Goal: Task Accomplishment & Management: Complete application form

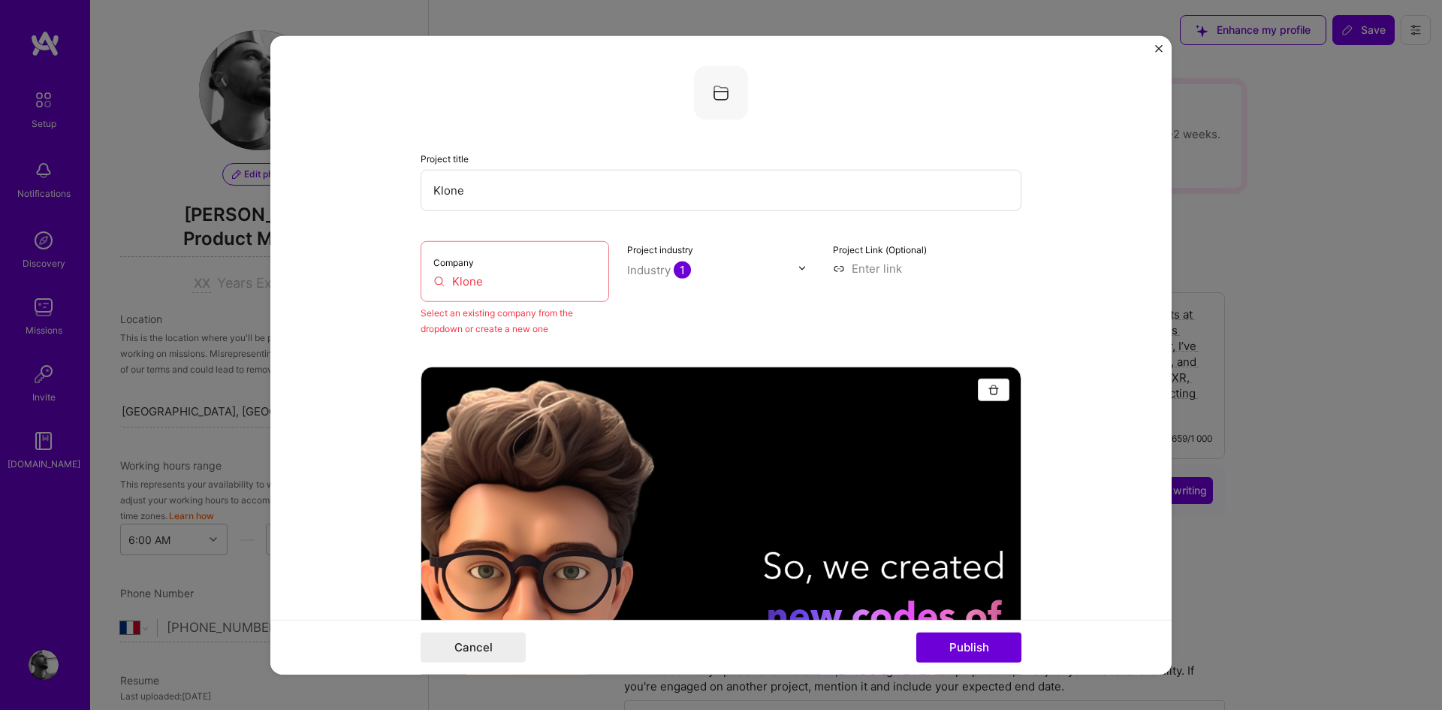
select select "FR"
select select "Future Date"
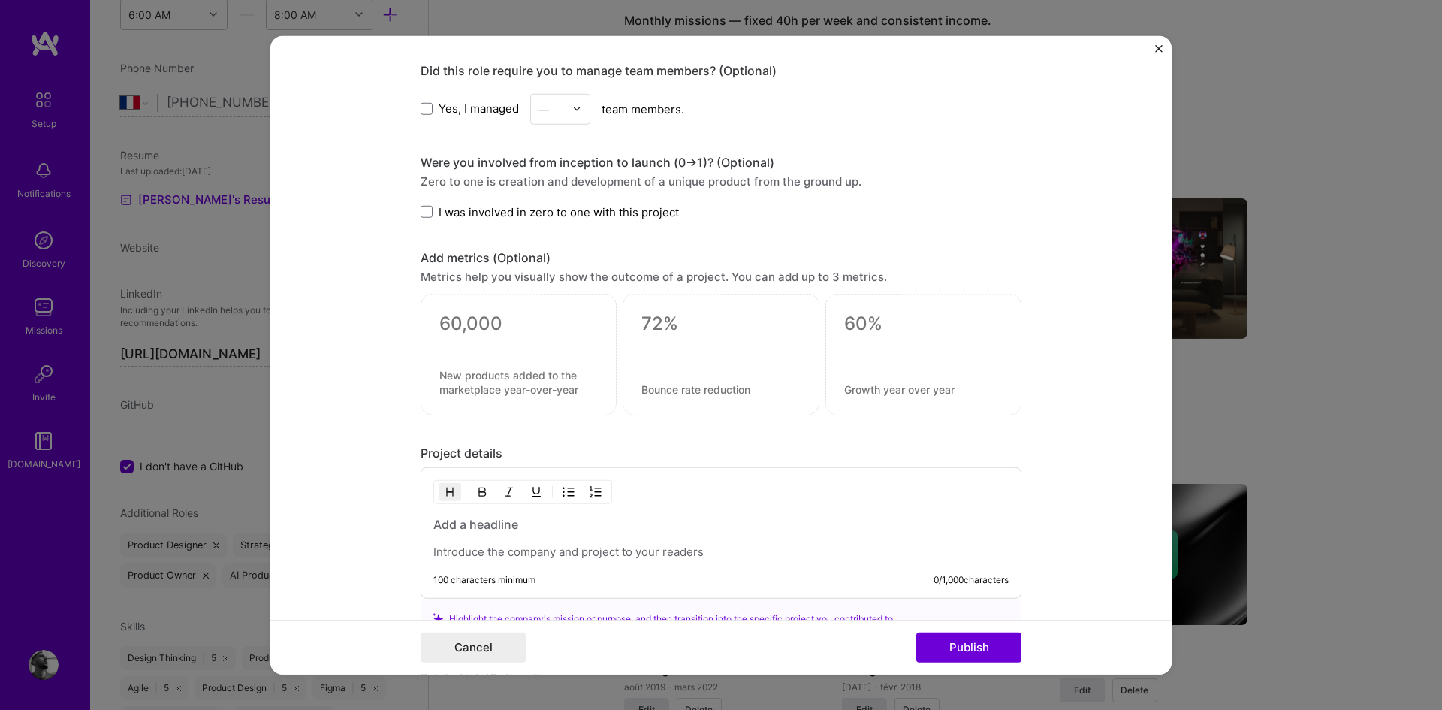
scroll to position [1357, 0]
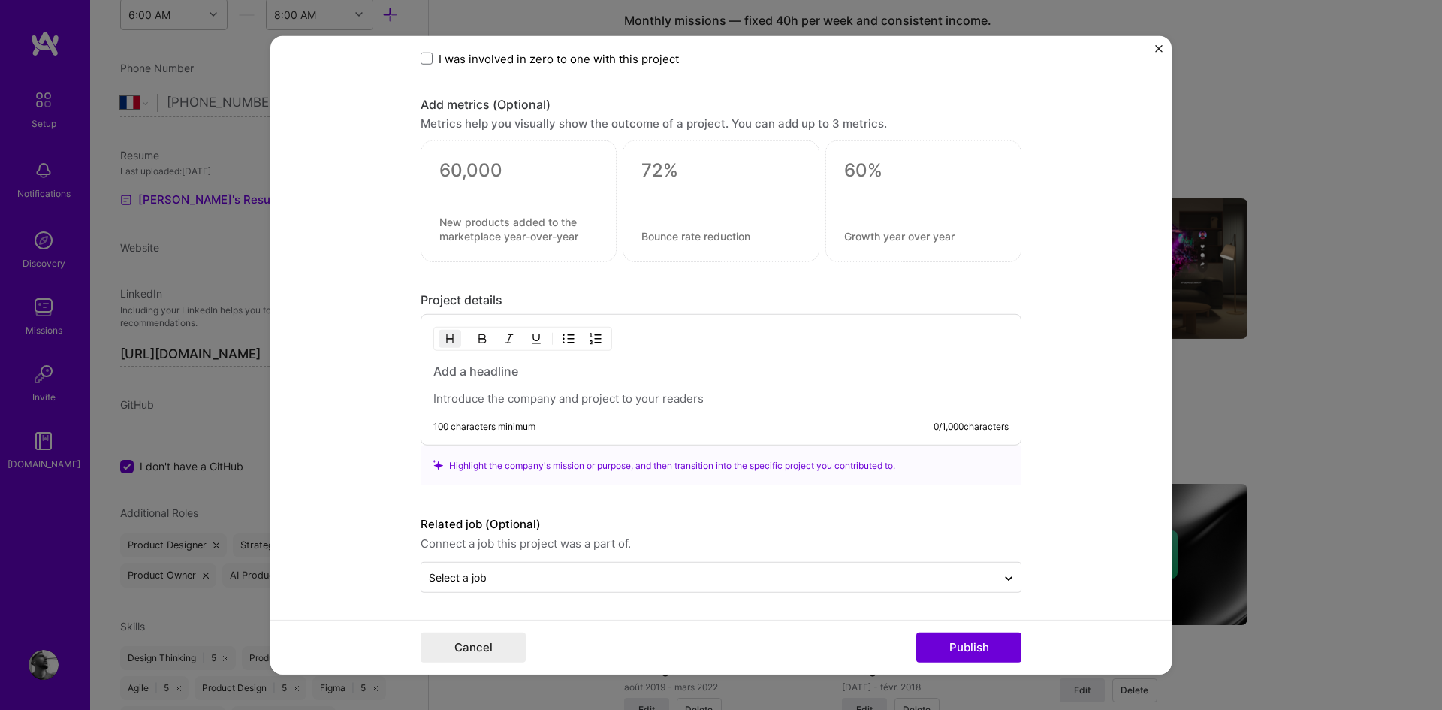
click at [544, 391] on p at bounding box center [720, 398] width 575 height 15
paste div
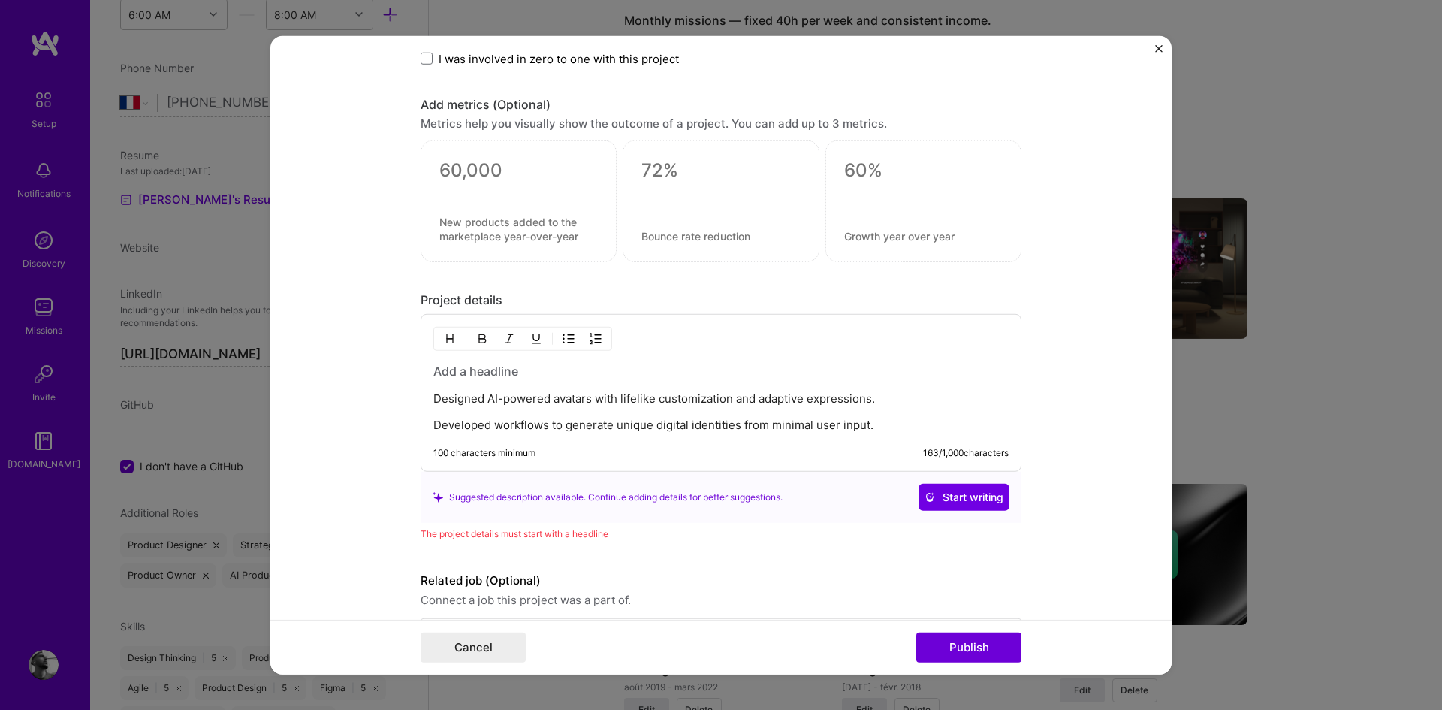
click at [457, 373] on h3 at bounding box center [720, 371] width 575 height 17
click at [912, 399] on p "Designed AI-powered avatars with lifelike customization and adaptive expression…" at bounding box center [720, 398] width 575 height 15
click at [879, 424] on p "Developed workflows to generate unique digital identities from minimal user inp…" at bounding box center [720, 425] width 575 height 15
click at [433, 423] on p "Developed workflows to generate unique digital identities from minimal user inp…" at bounding box center [720, 425] width 575 height 15
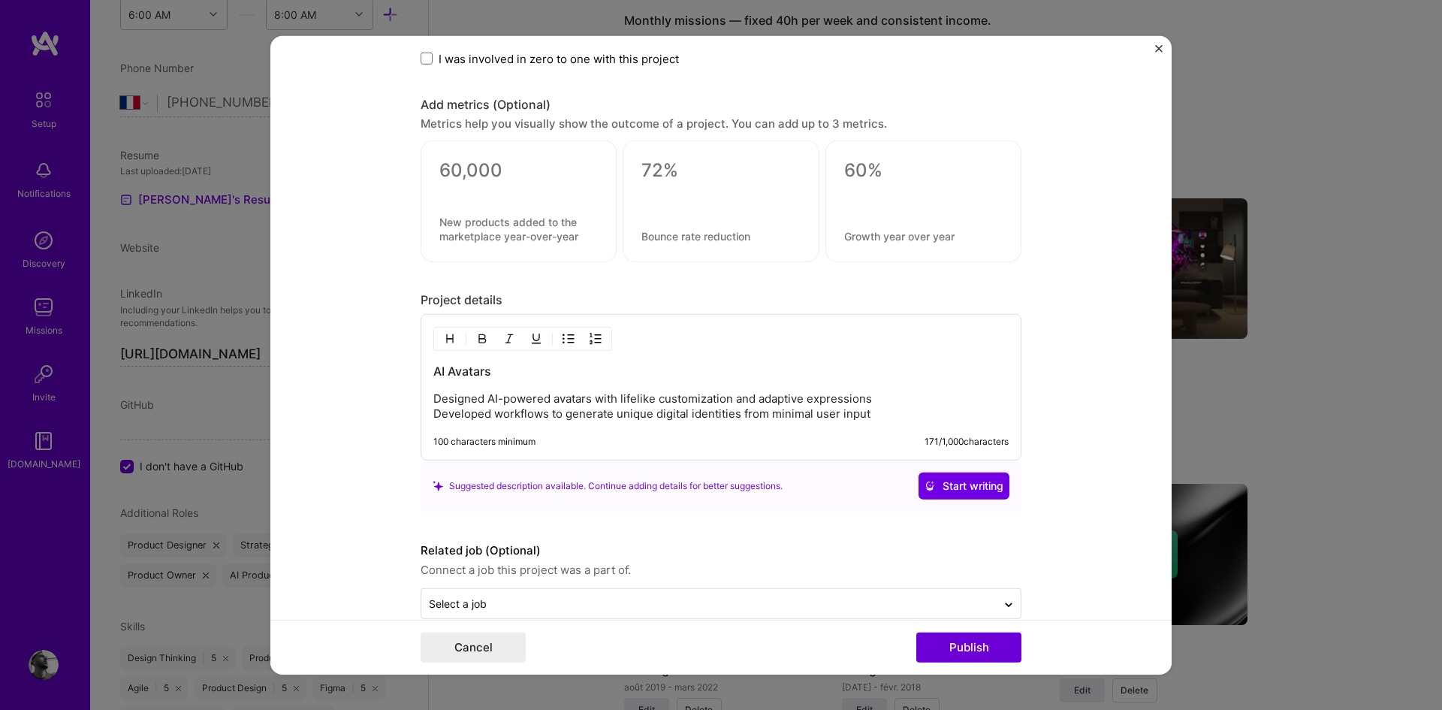
scroll to position [1383, 0]
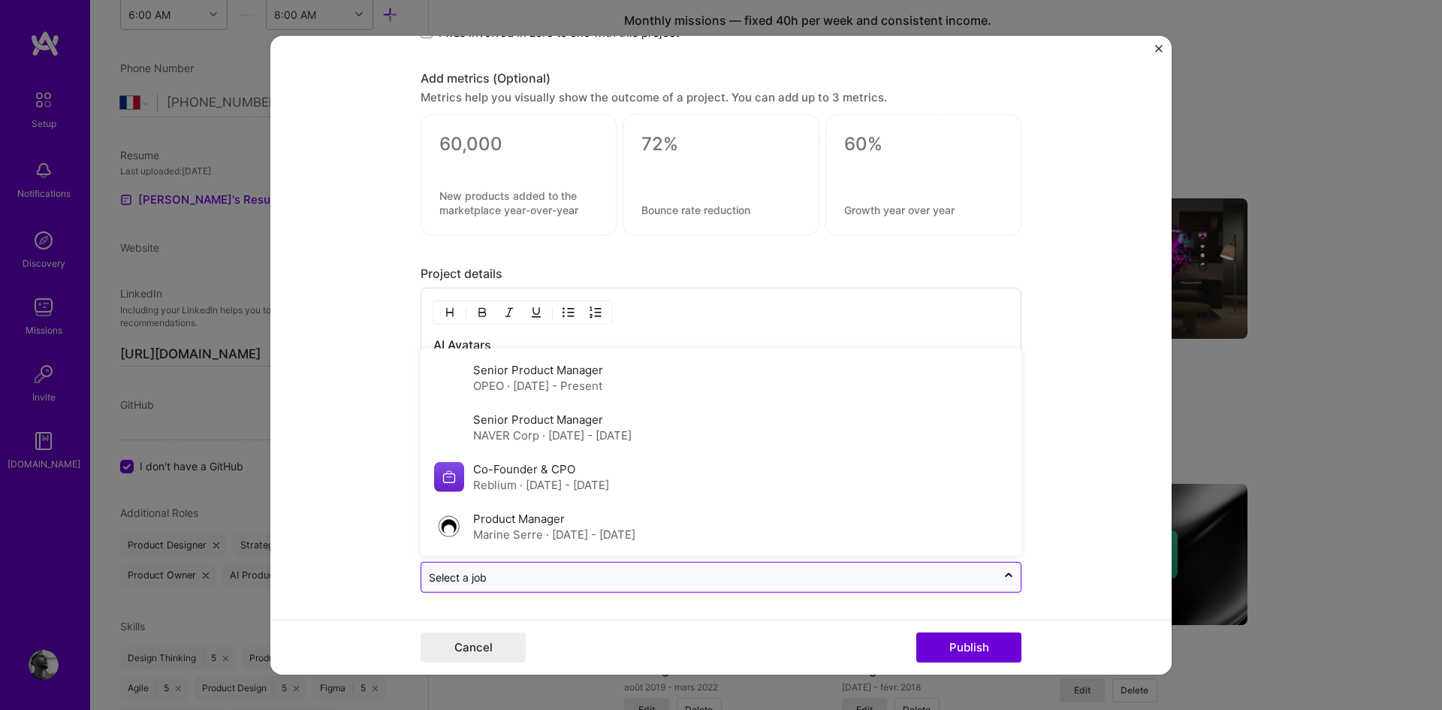
click at [715, 578] on input "text" at bounding box center [709, 577] width 560 height 16
click at [314, 502] on form "Project title Klone Company Klone Select an existing company from the dropdown …" at bounding box center [720, 354] width 901 height 639
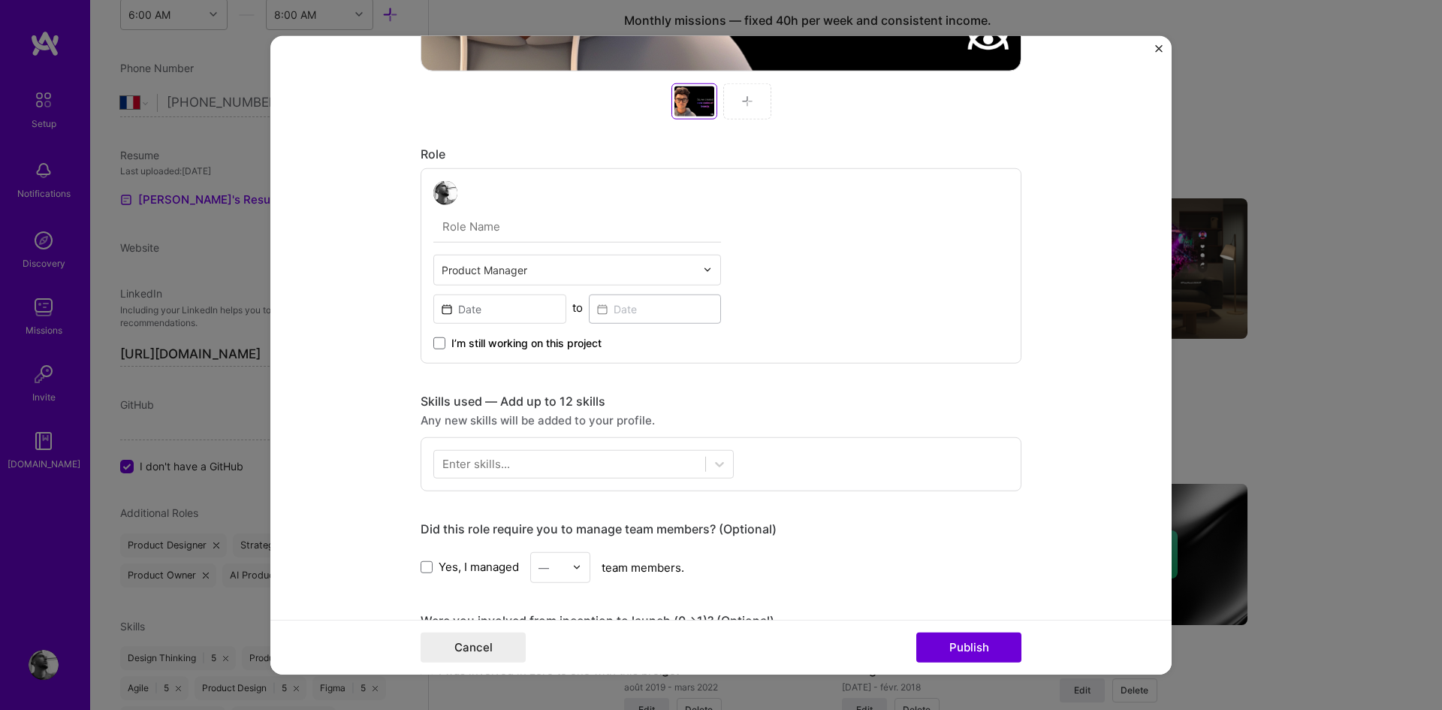
scroll to position [747, 0]
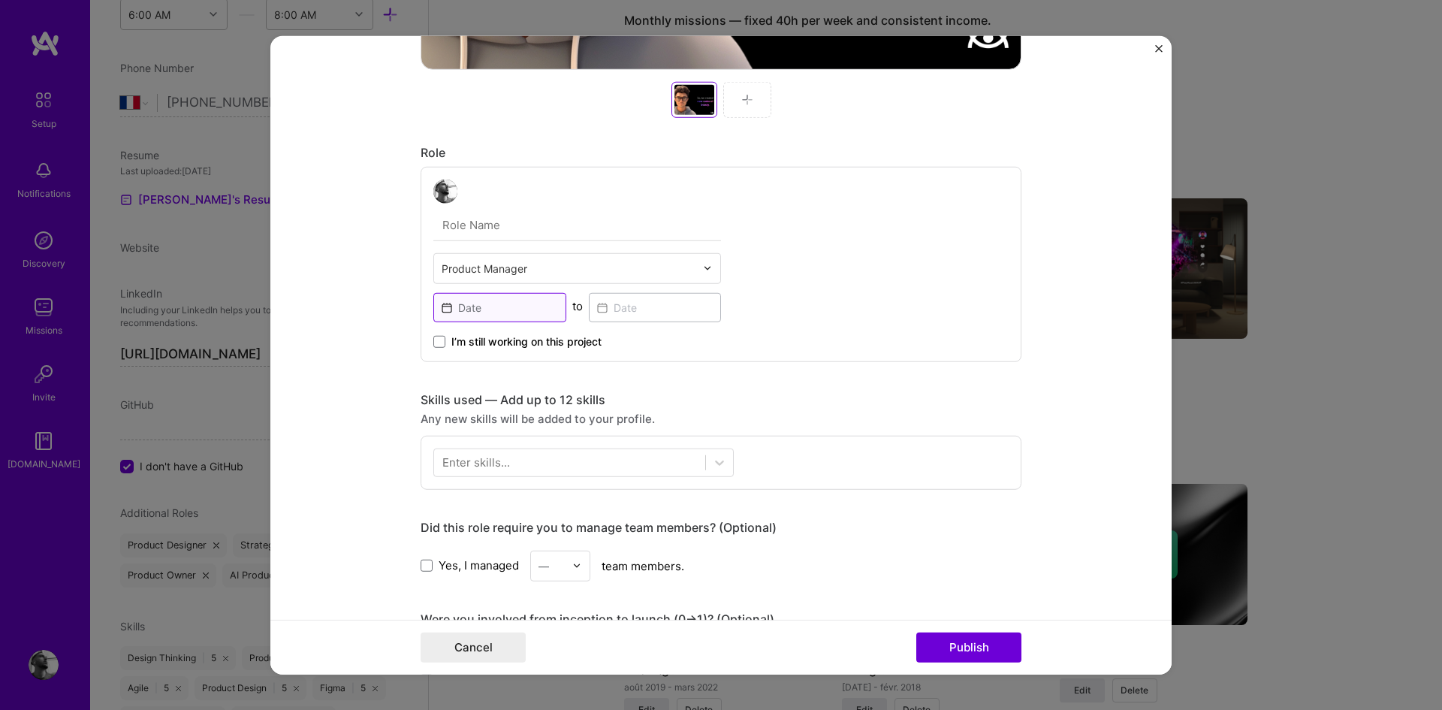
click at [526, 309] on input at bounding box center [499, 306] width 133 height 29
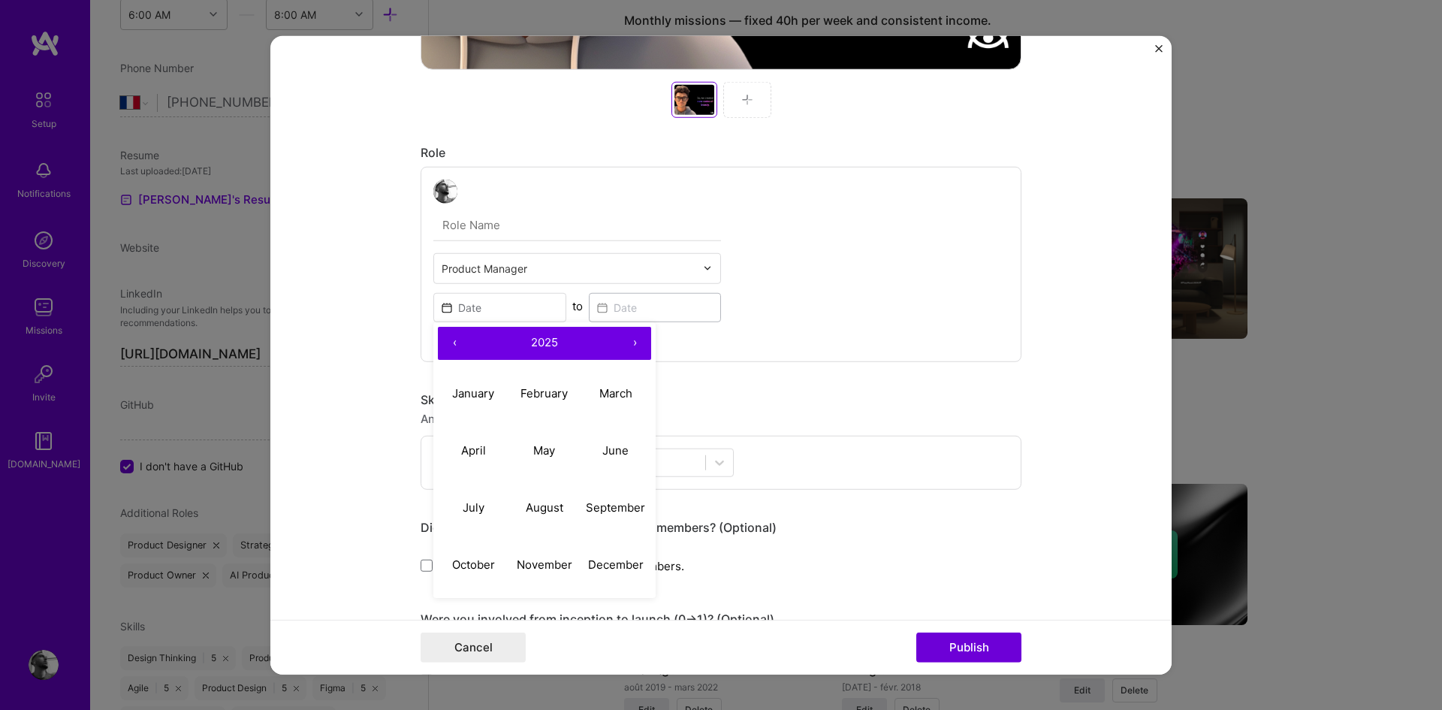
click at [448, 339] on button "‹" at bounding box center [454, 342] width 33 height 33
click at [621, 343] on button "›" at bounding box center [634, 342] width 33 height 33
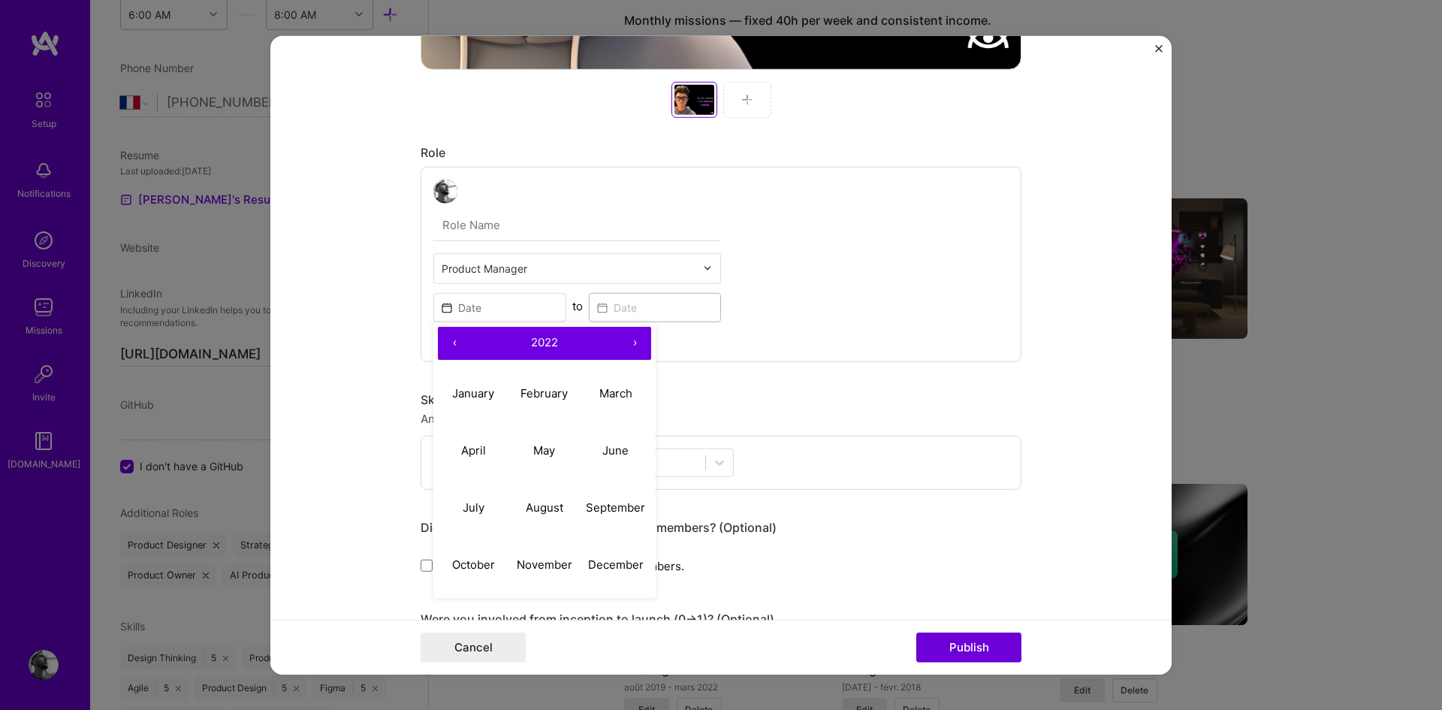
click at [621, 343] on button "›" at bounding box center [634, 342] width 33 height 33
click at [447, 345] on button "‹" at bounding box center [454, 342] width 33 height 33
click at [449, 343] on button "‹" at bounding box center [454, 342] width 33 height 33
click at [469, 399] on abbr "January" at bounding box center [473, 393] width 42 height 14
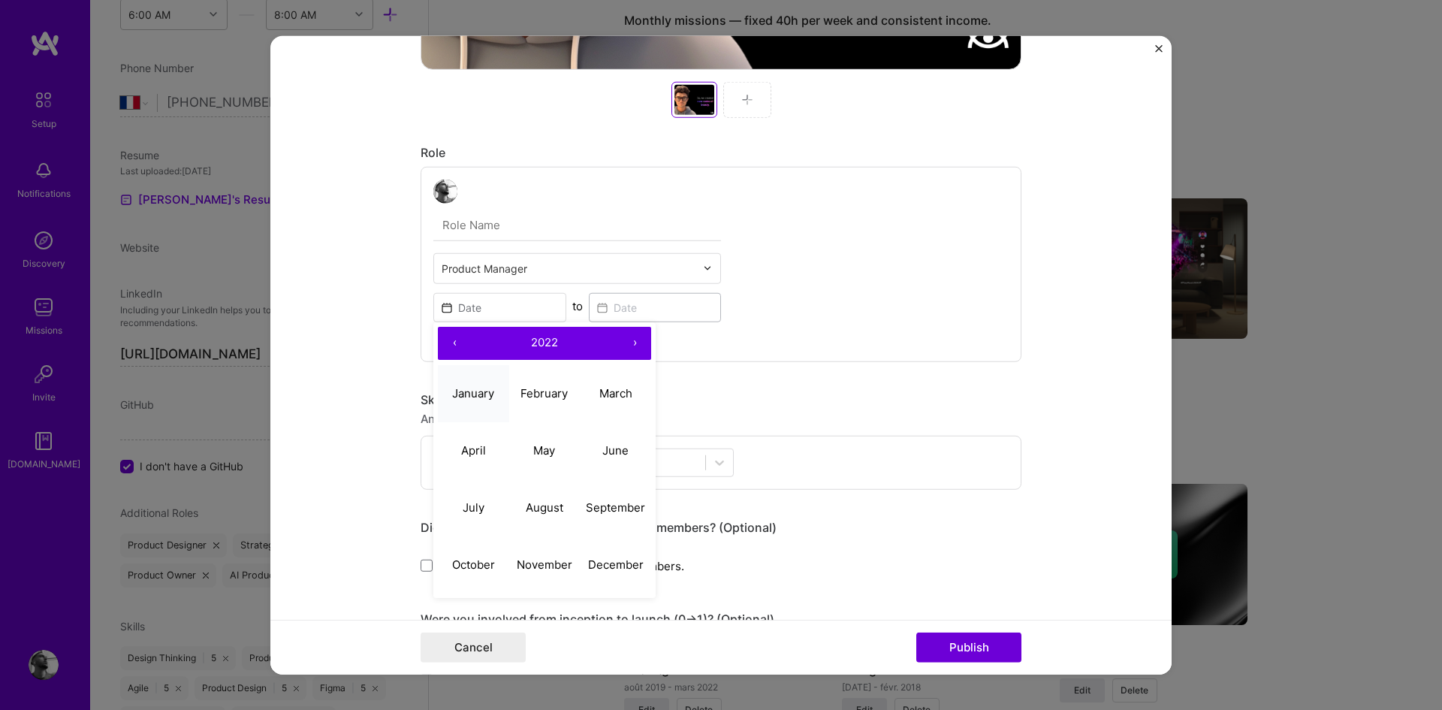
type input "[DATE]"
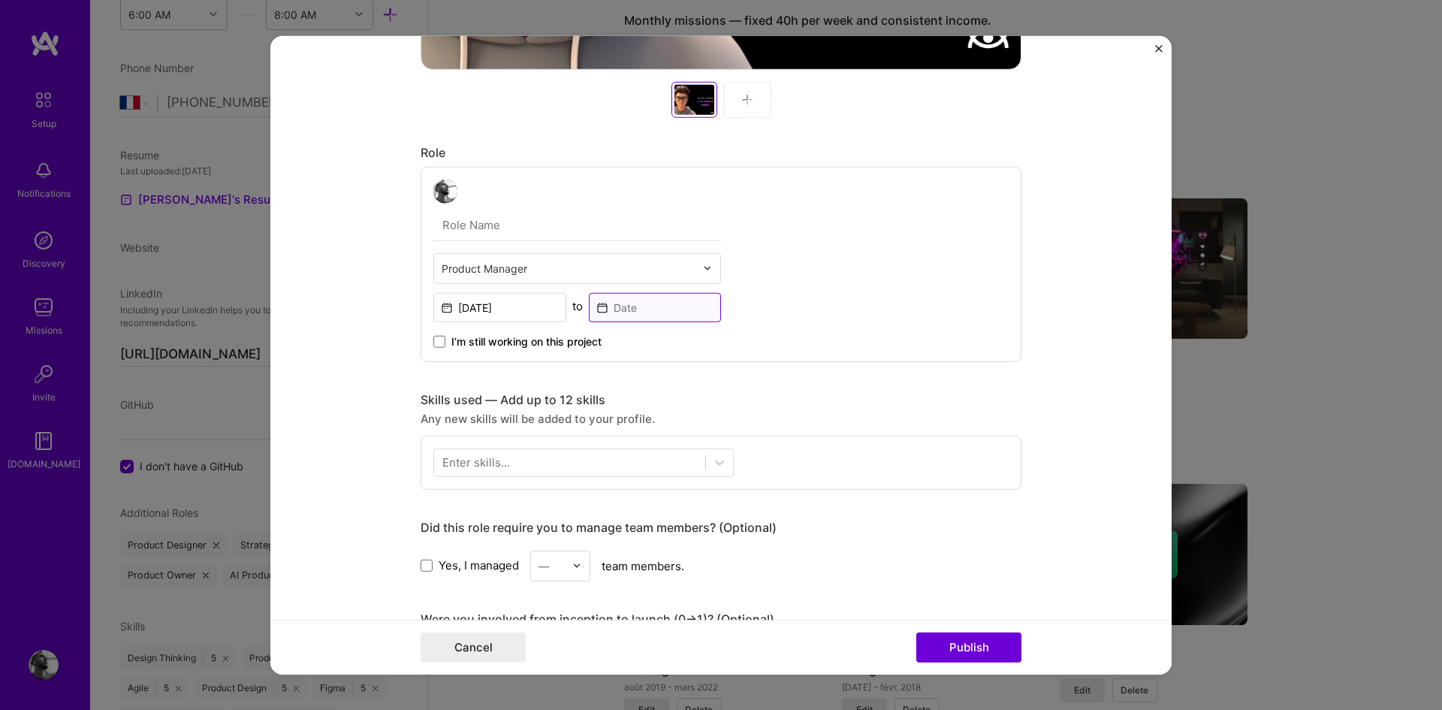
click at [634, 308] on input at bounding box center [655, 306] width 133 height 29
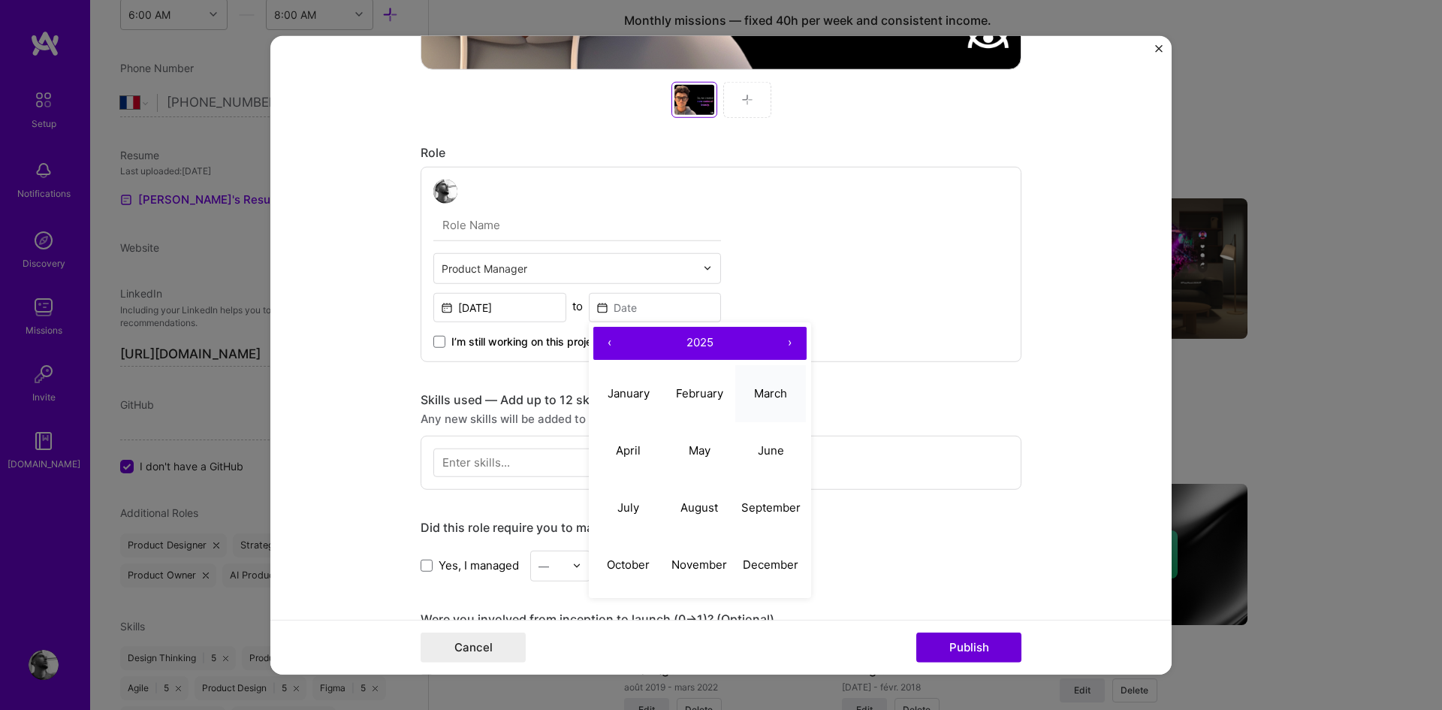
click at [763, 396] on abbr "March" at bounding box center [770, 393] width 33 height 14
type input "[DATE]"
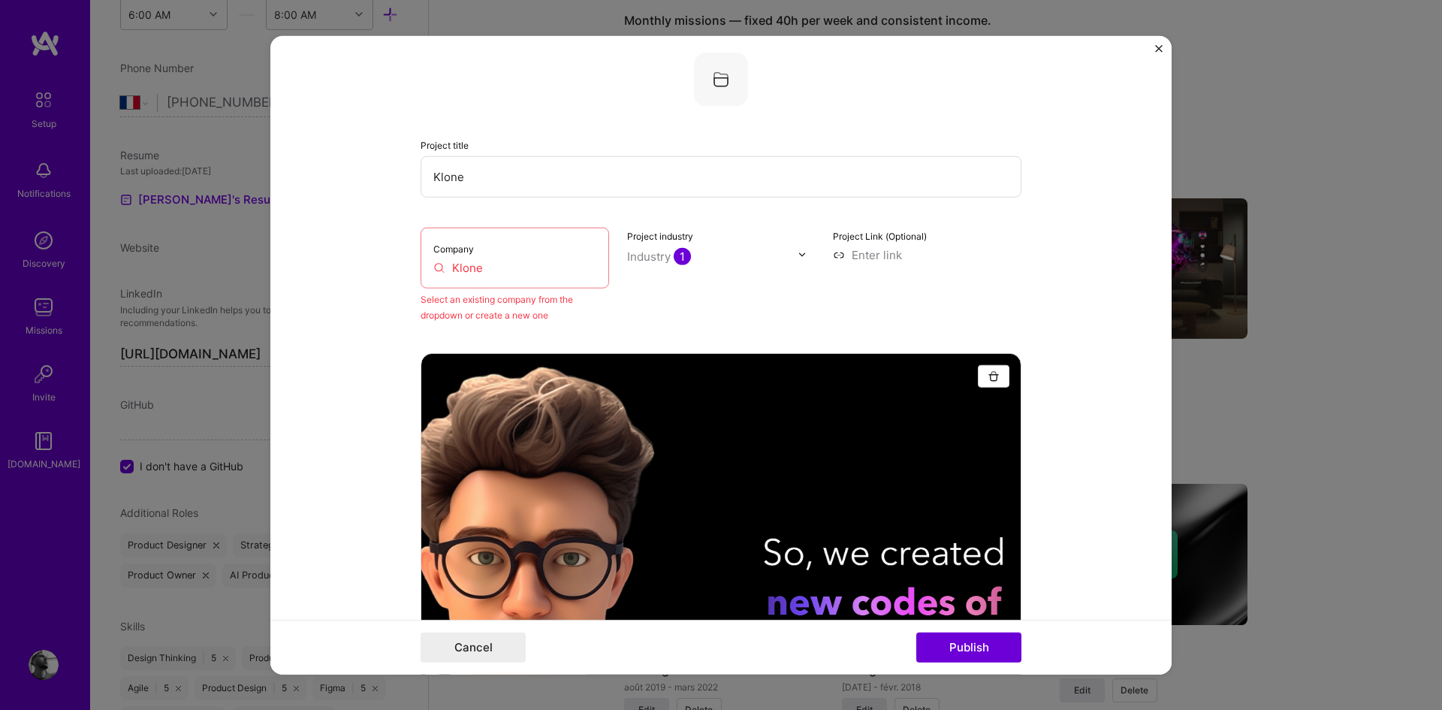
scroll to position [11, 0]
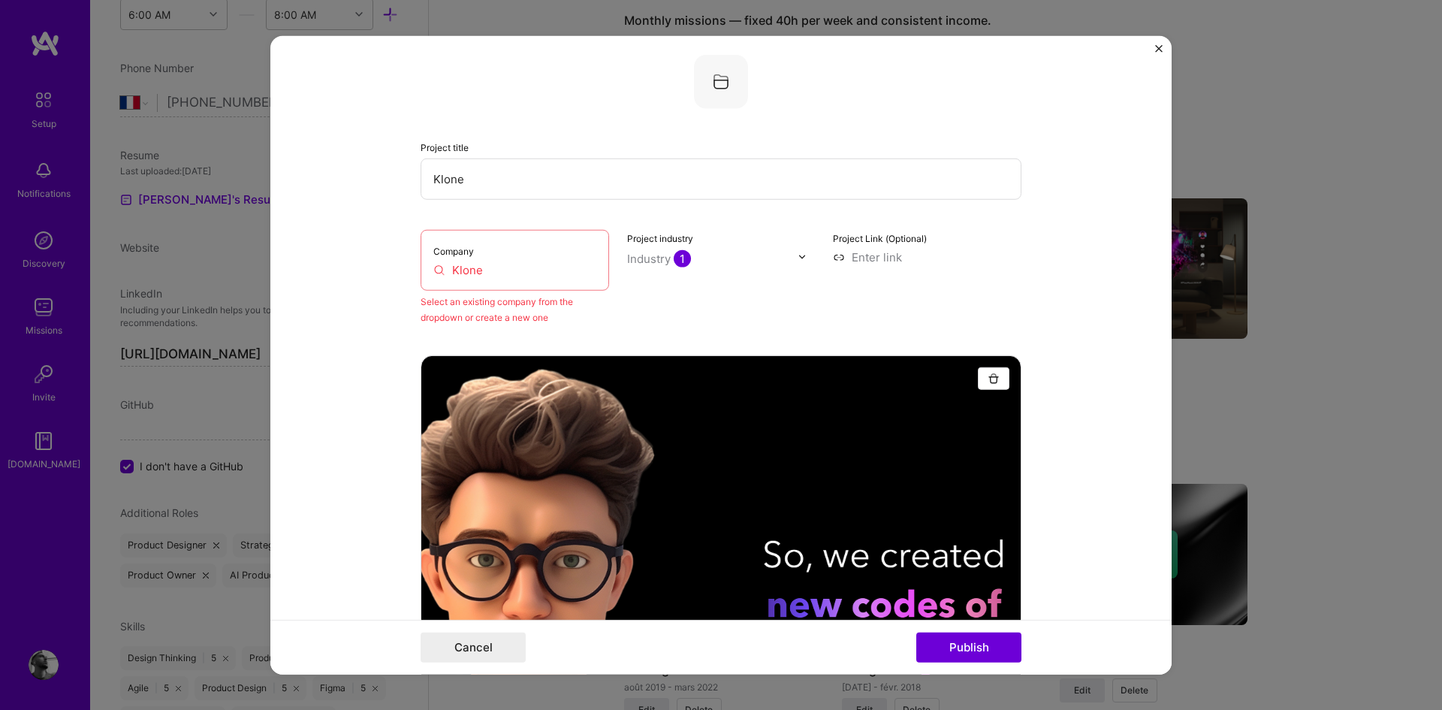
click at [548, 261] on input "Klone" at bounding box center [514, 269] width 163 height 16
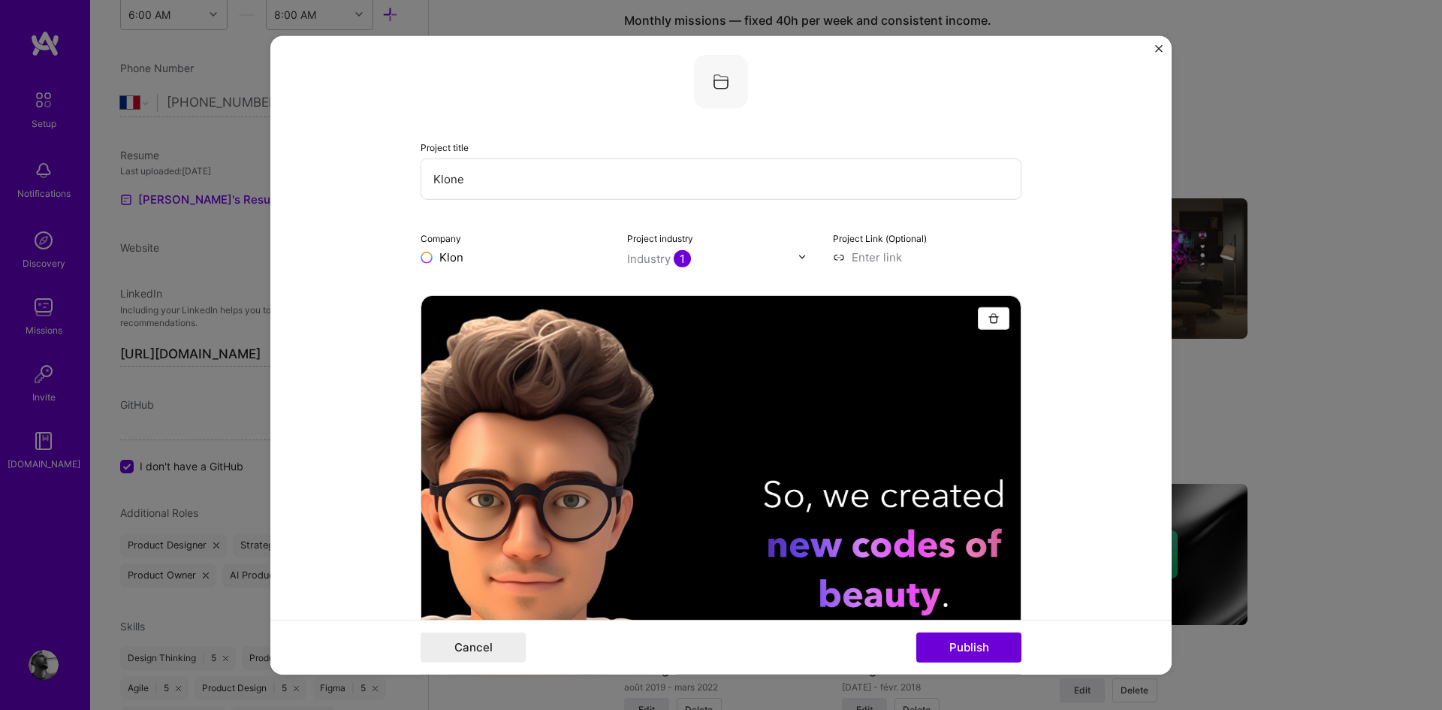
type input "Klone"
click at [526, 288] on div "Klone" at bounding box center [526, 291] width 43 height 26
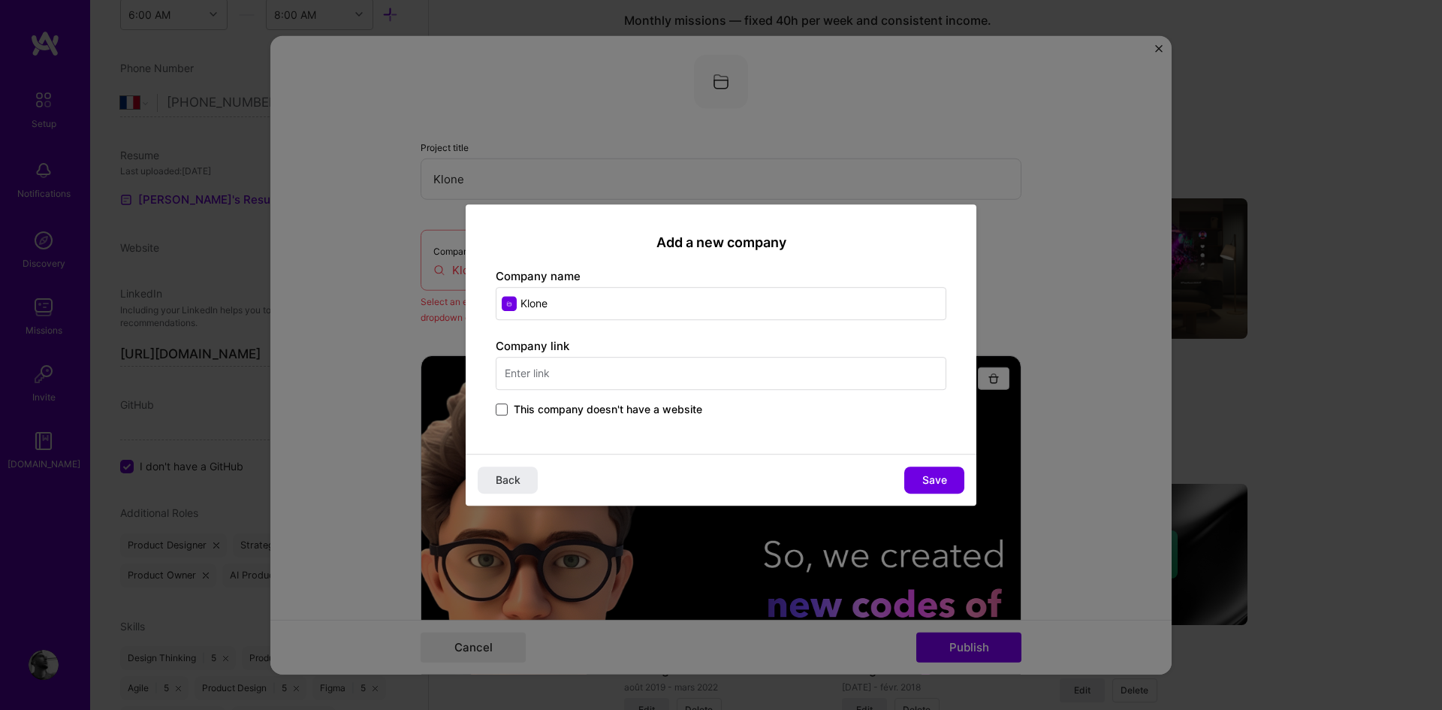
click at [502, 409] on span at bounding box center [502, 409] width 12 height 12
click at [0, 0] on input "This company doesn't have a website" at bounding box center [0, 0] width 0 height 0
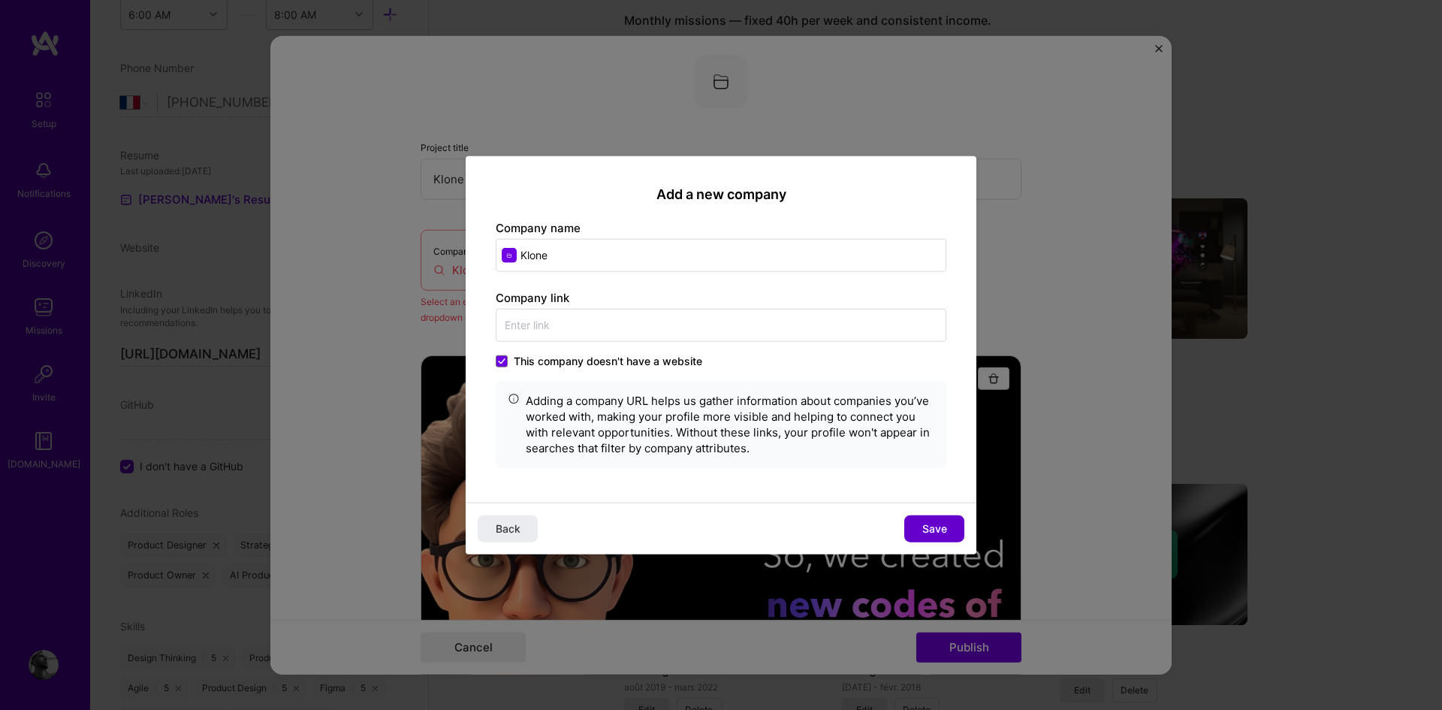
click at [940, 520] on button "Save" at bounding box center [934, 528] width 60 height 27
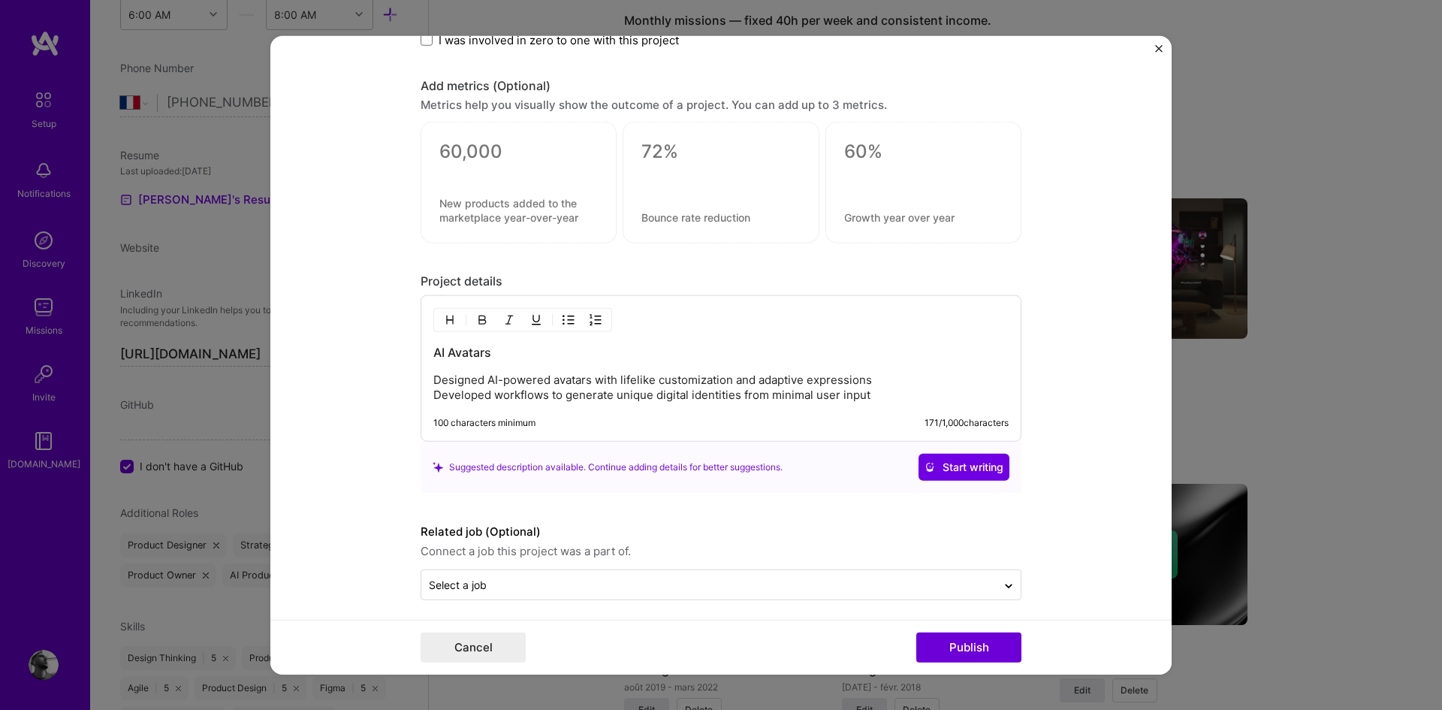
scroll to position [1323, 0]
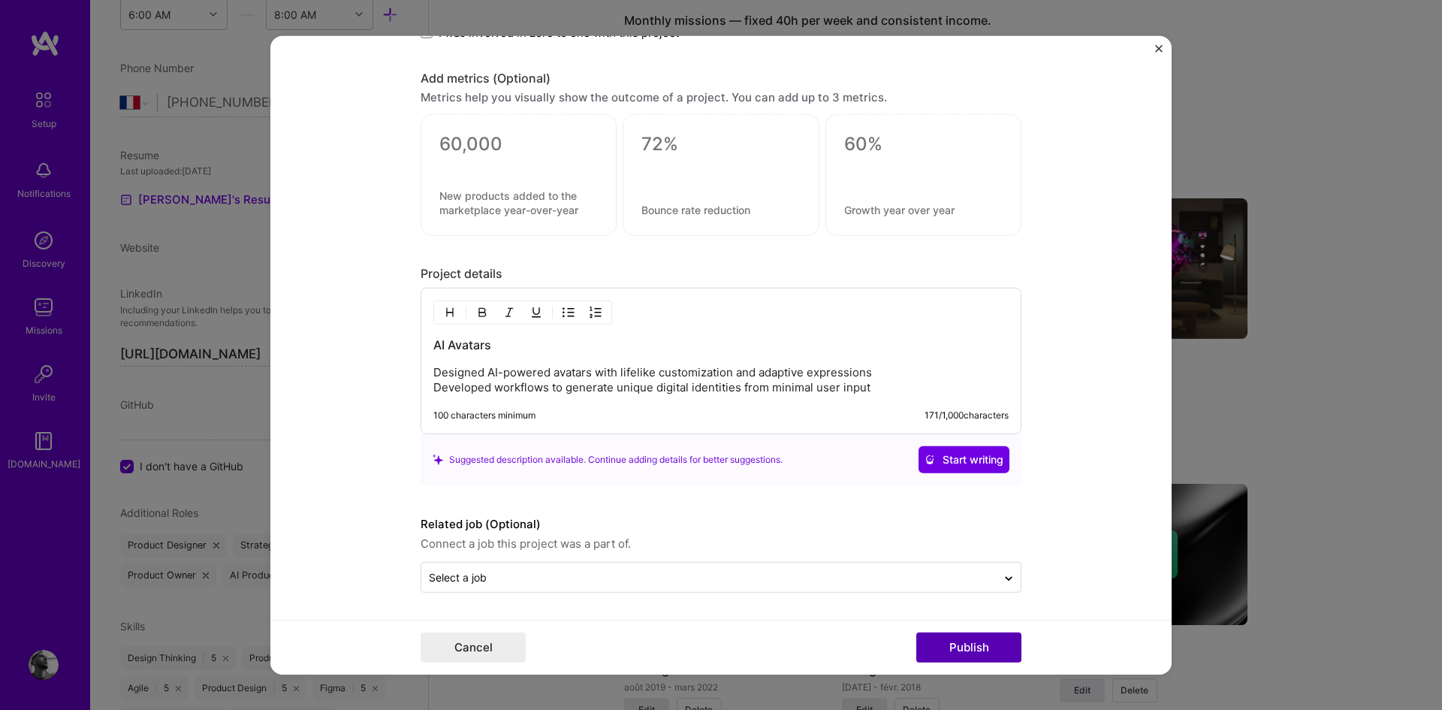
click at [957, 650] on button "Publish" at bounding box center [968, 647] width 105 height 30
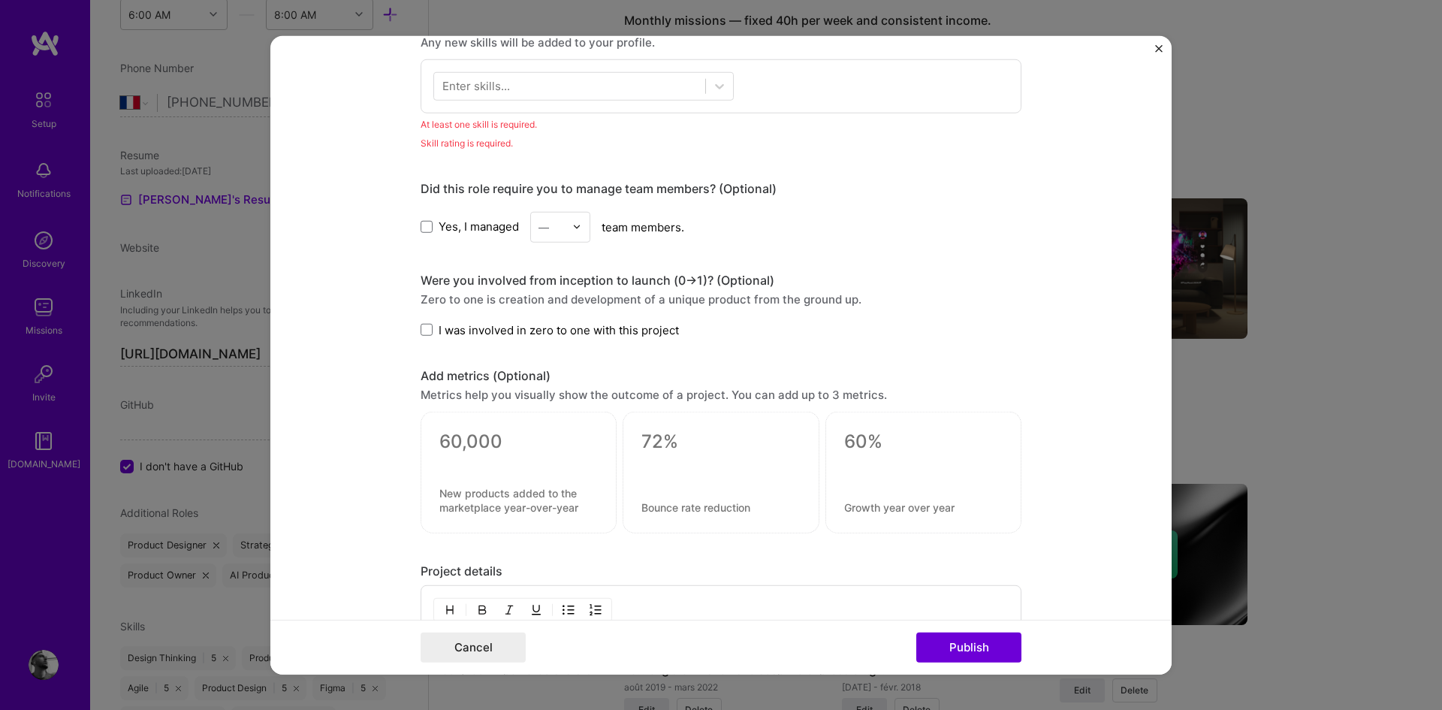
scroll to position [1043, 0]
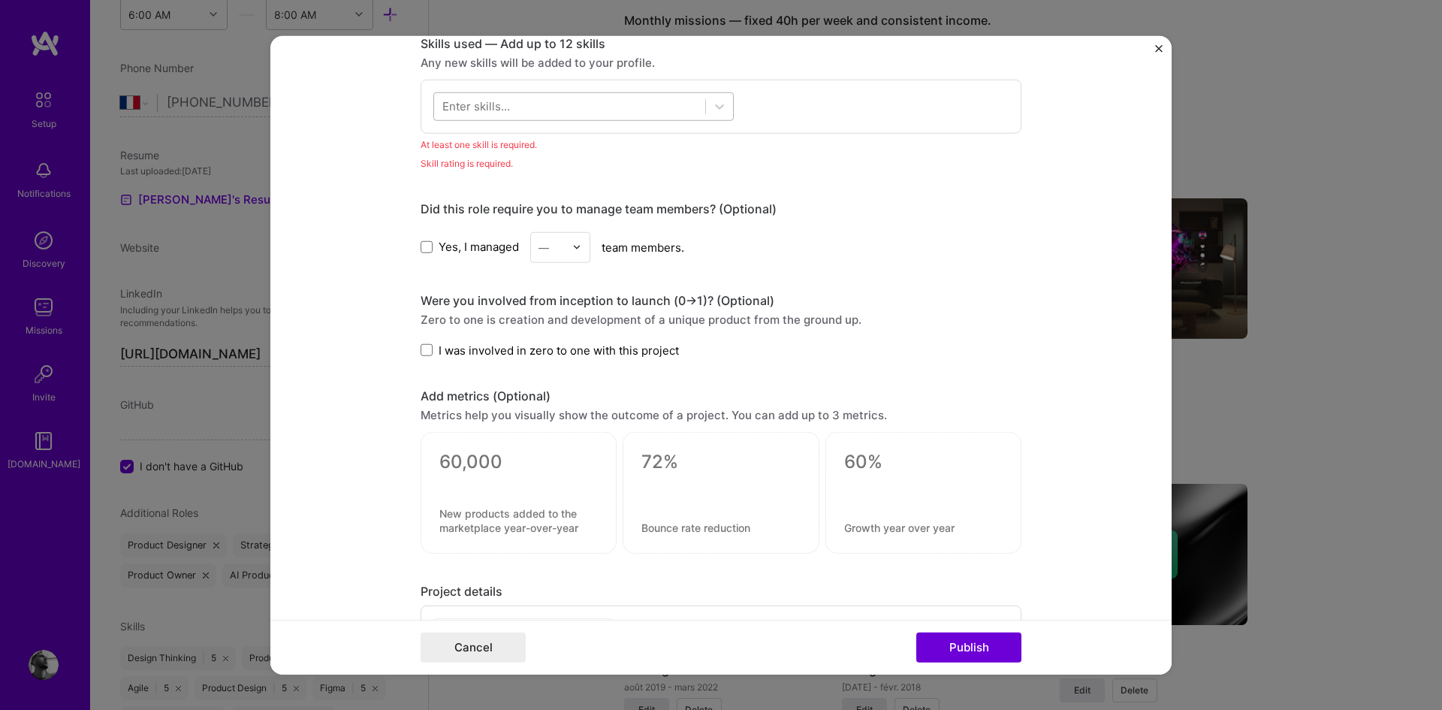
click at [610, 108] on div at bounding box center [569, 106] width 271 height 25
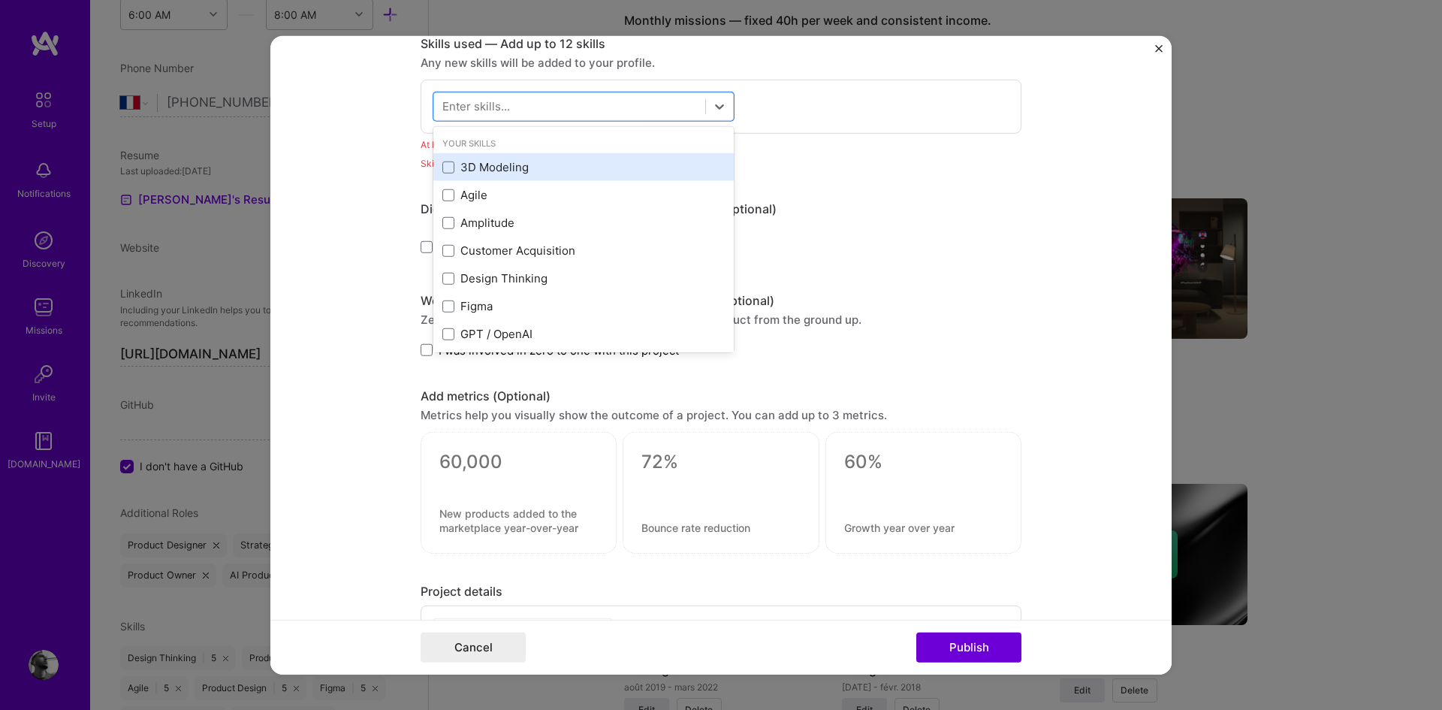
click at [529, 161] on div "3D Modeling" at bounding box center [583, 167] width 282 height 16
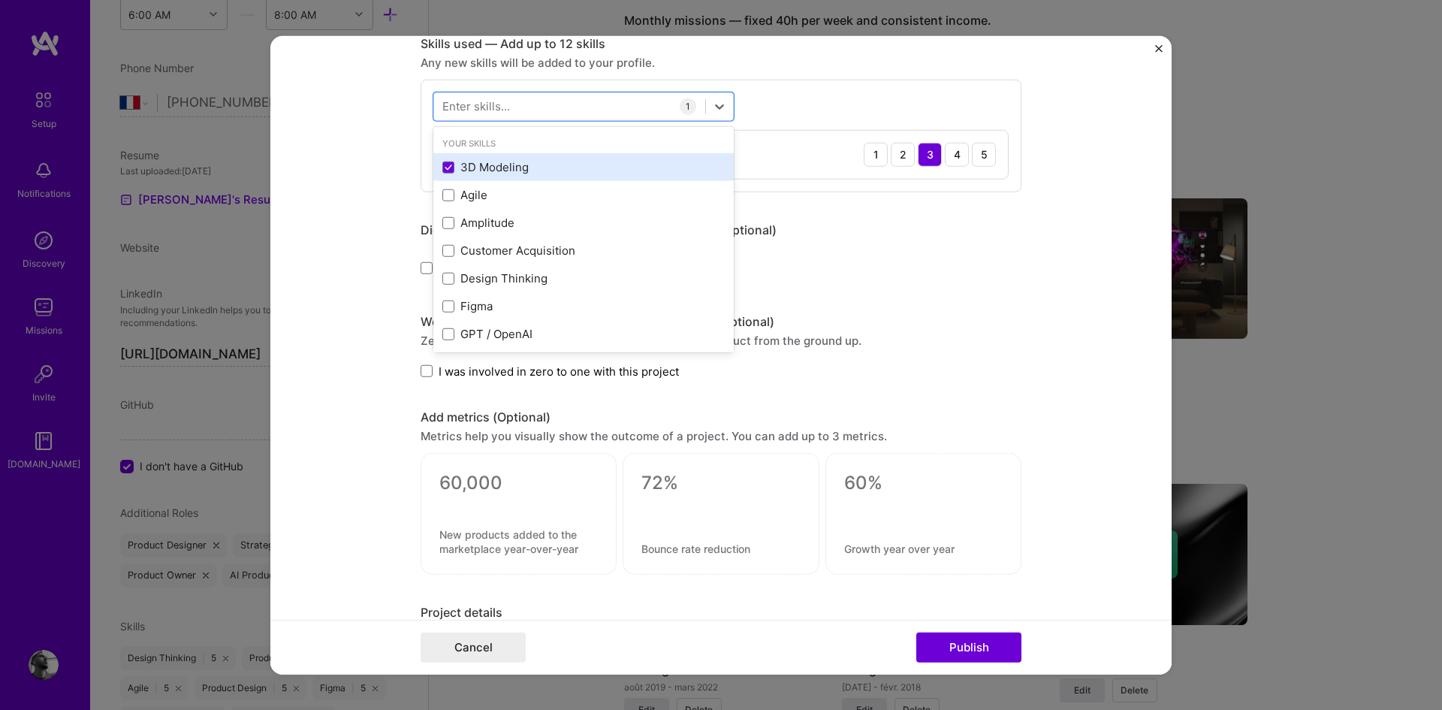
click at [507, 159] on div "3D Modeling" at bounding box center [583, 167] width 282 height 16
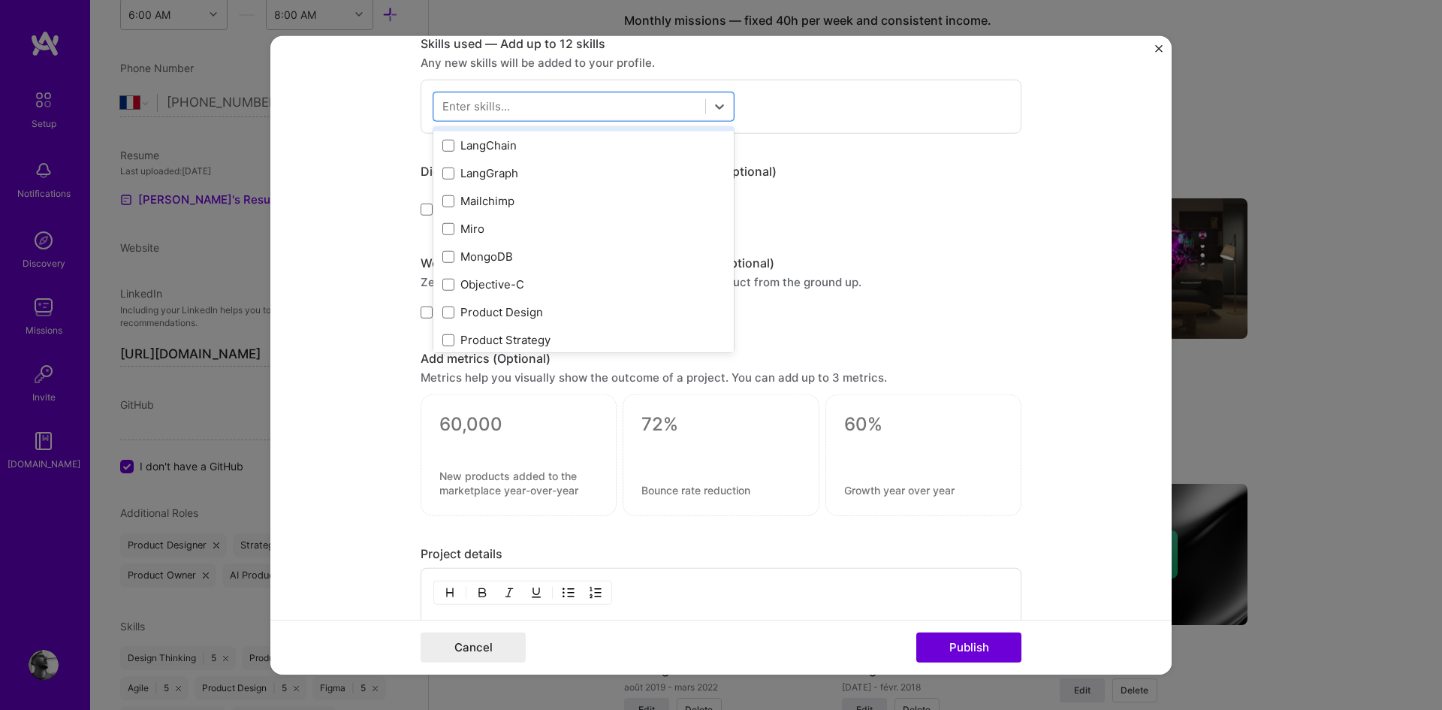
scroll to position [324, 0]
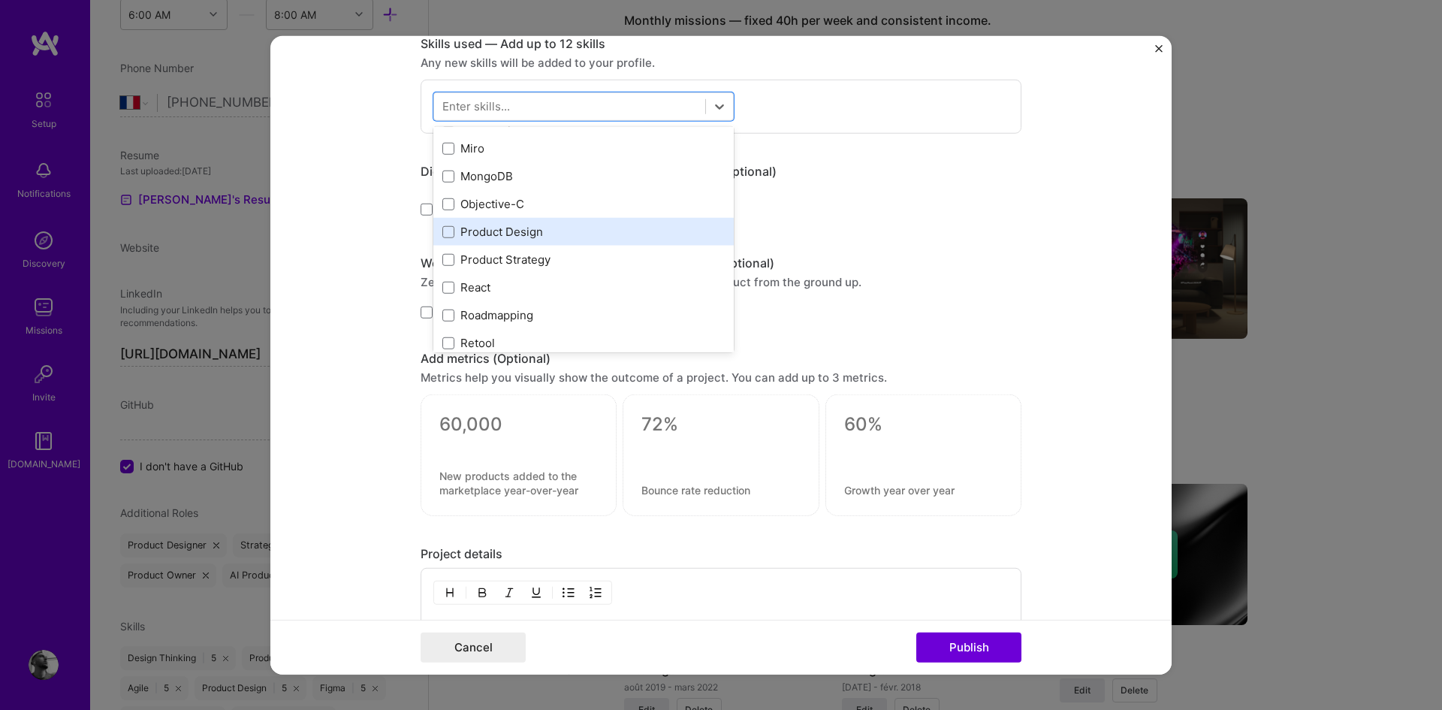
click at [535, 240] on div "Product Design" at bounding box center [583, 232] width 282 height 16
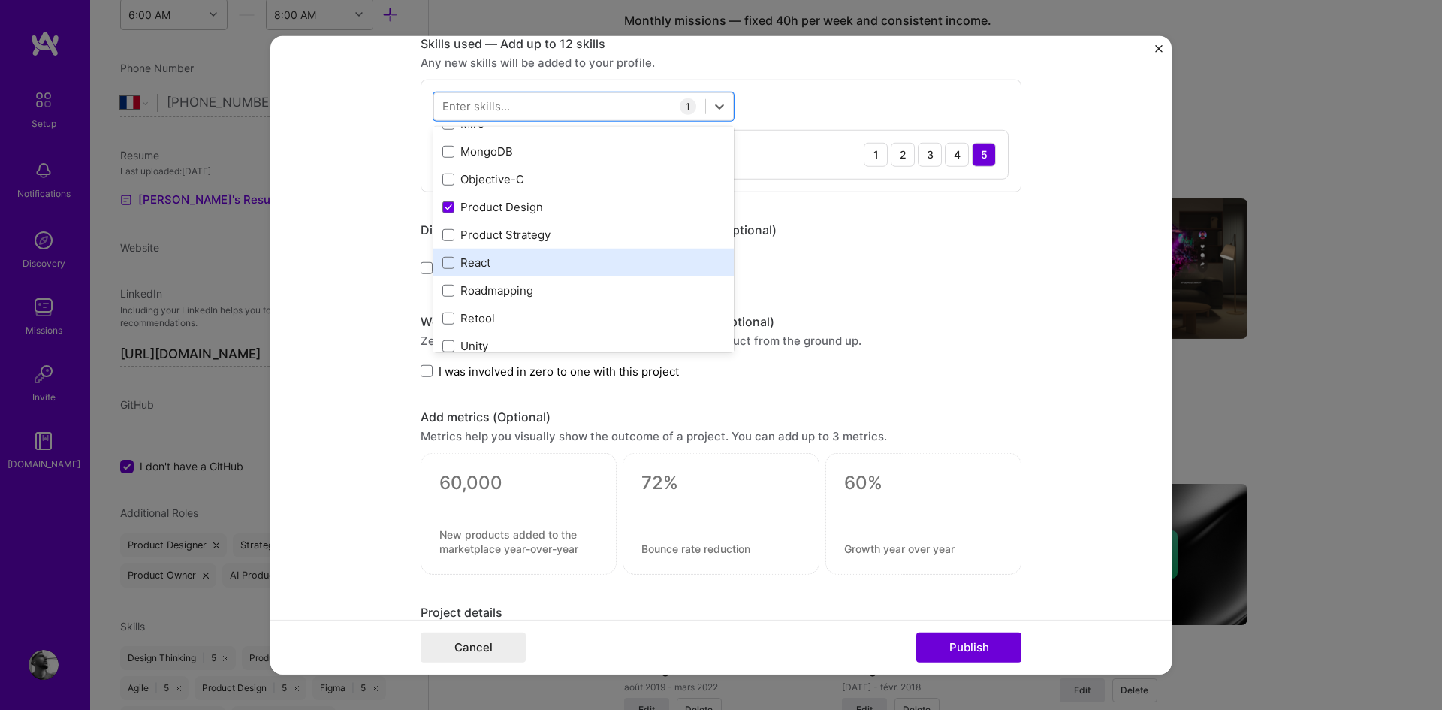
scroll to position [350, 0]
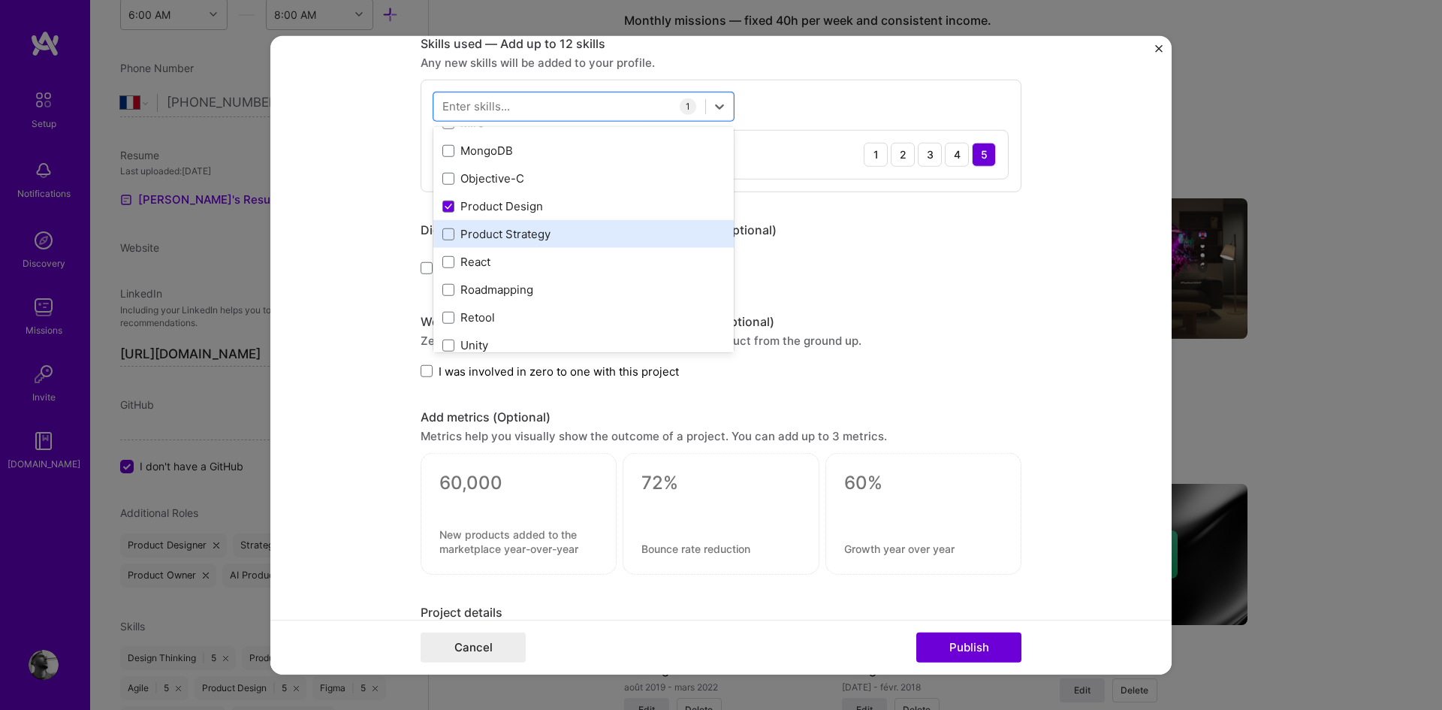
click at [548, 239] on div "Product Strategy" at bounding box center [583, 234] width 282 height 16
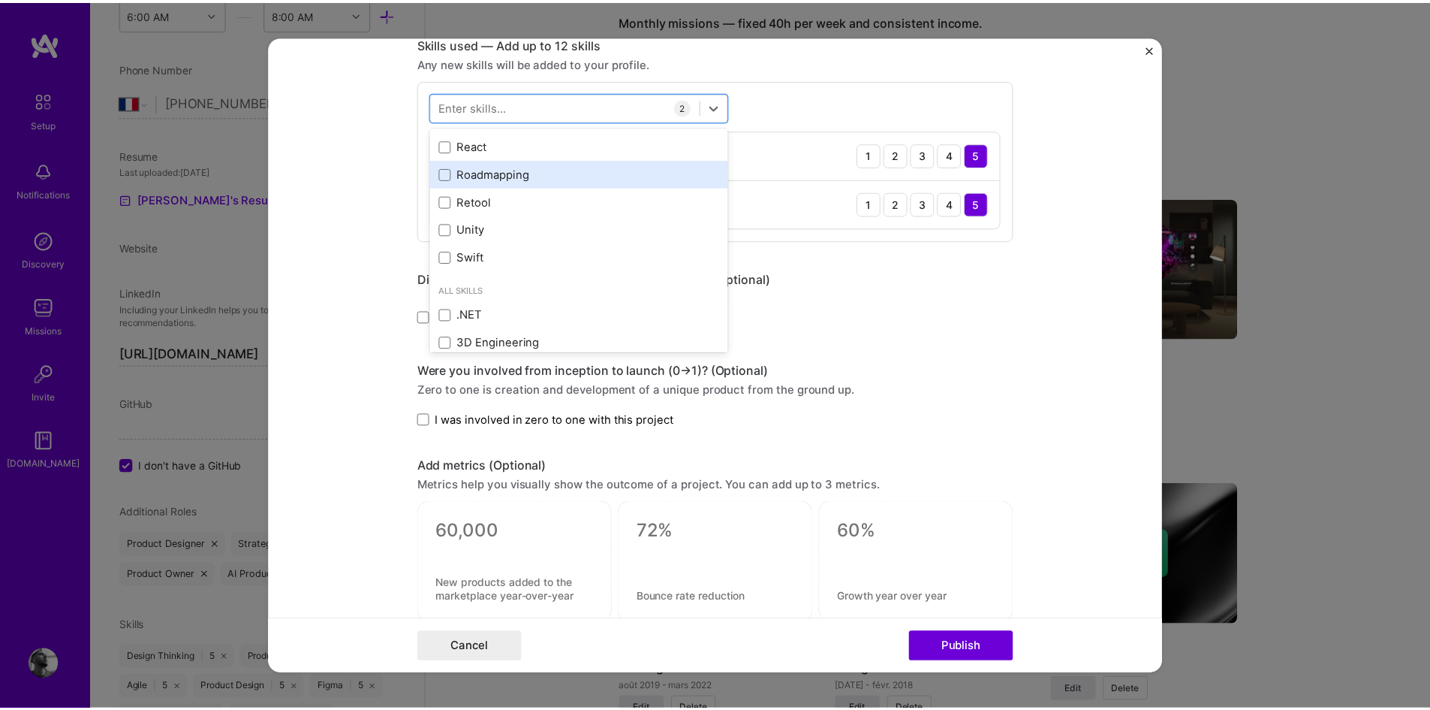
scroll to position [467, 0]
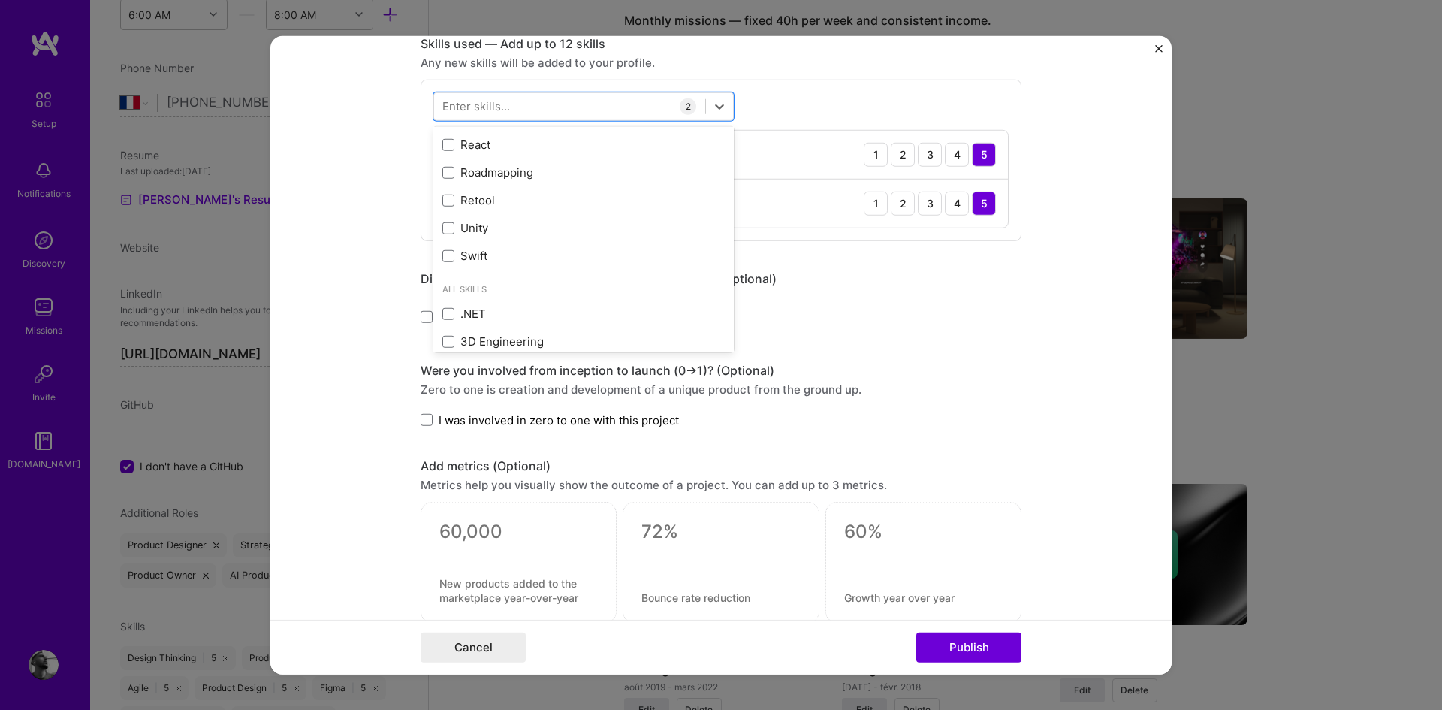
click at [964, 336] on div "Project title Klone Company Klone Project industry Industry 1 Project Link (Opt…" at bounding box center [721, 0] width 601 height 1957
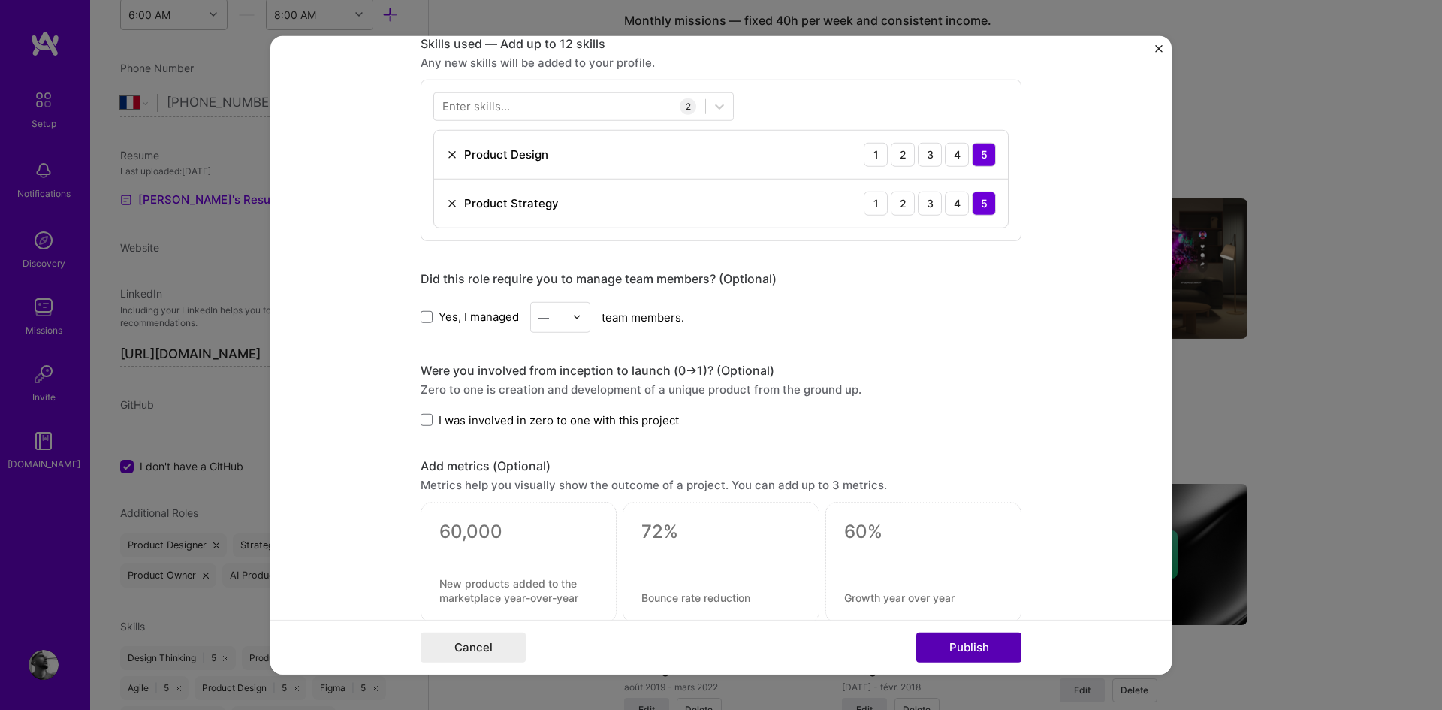
click at [984, 641] on button "Publish" at bounding box center [968, 647] width 105 height 30
